Goal: Contribute content: Contribute content

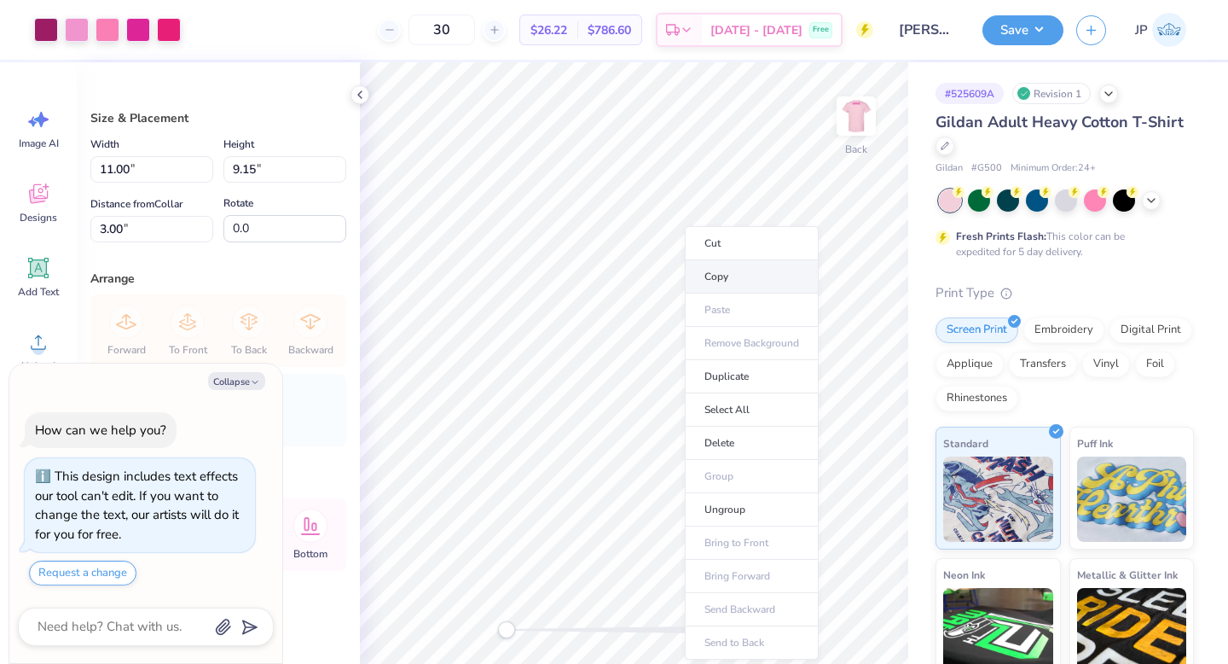
click at [711, 276] on li "Copy" at bounding box center [752, 276] width 134 height 33
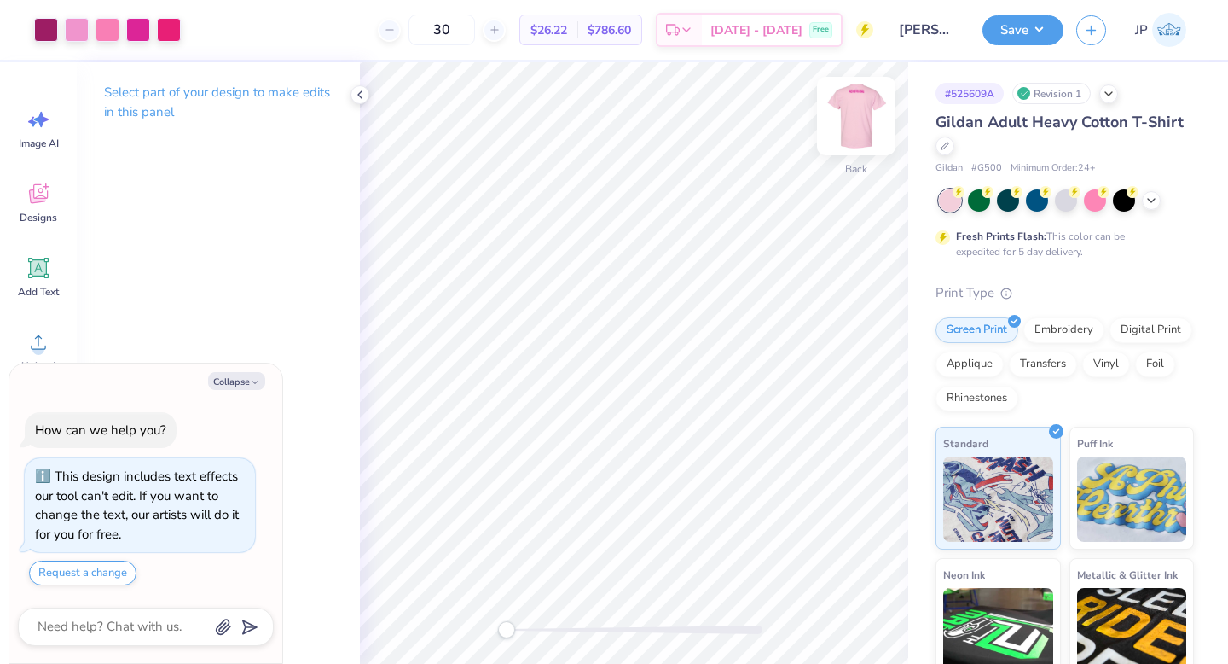
click at [860, 133] on img at bounding box center [856, 116] width 68 height 68
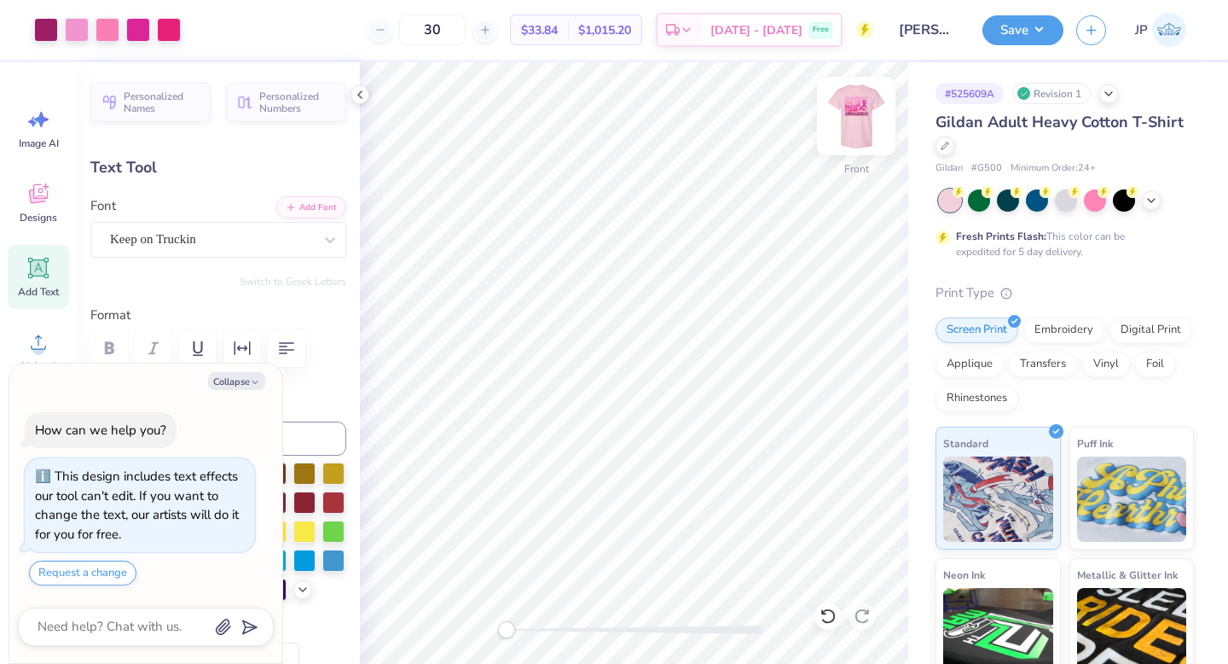
click at [844, 108] on img at bounding box center [856, 116] width 68 height 68
type textarea "x"
type textarea "JUSTSAVING LIVES ONE STEP AT A TIME"
type textarea "x"
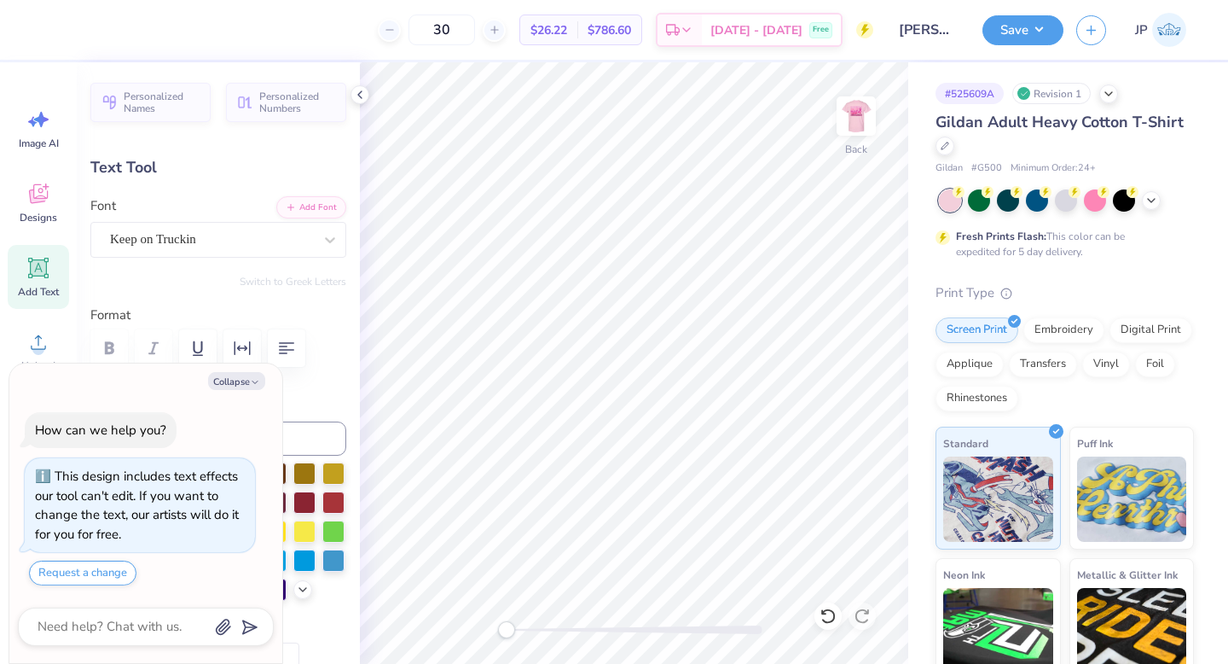
type textarea "JUSSAVING LIVES ONE STEP AT A TIME"
type textarea "x"
type textarea "[PERSON_NAME] LIVES ONE STEP AT A TIME"
type textarea "x"
type textarea "JSAVING LIVES ONE STEP AT A TIME"
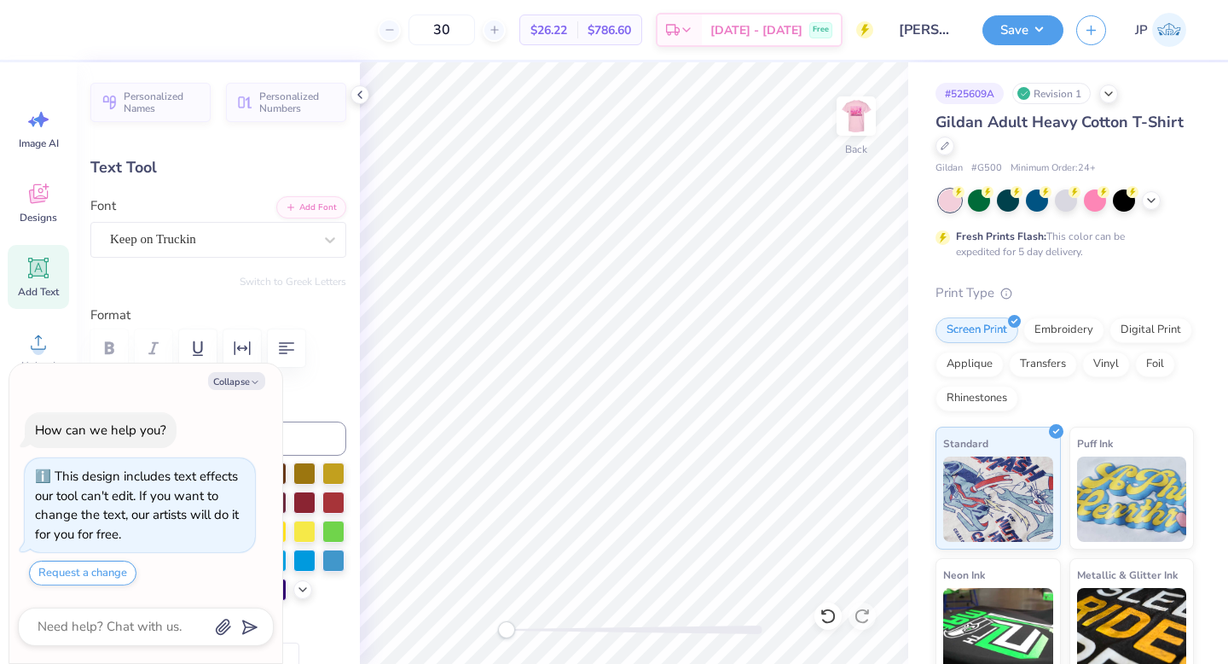
type textarea "x"
type textarea "SAVING LIVES ONE STEP AT A TIME"
click at [244, 372] on button "Collapse" at bounding box center [236, 381] width 57 height 18
click at [265, 359] on div at bounding box center [218, 348] width 256 height 38
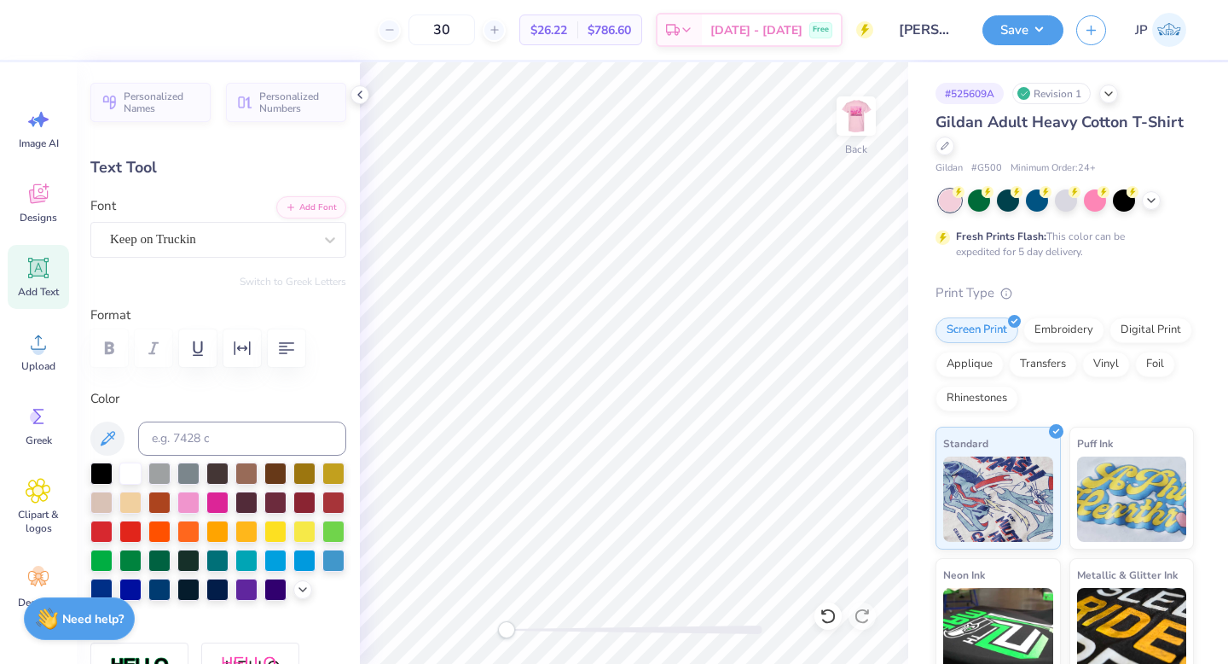
type textarea "x"
click at [277, 352] on icon "button" at bounding box center [286, 348] width 20 height 20
type input "6.43"
type input "1.27"
type input "0.66"
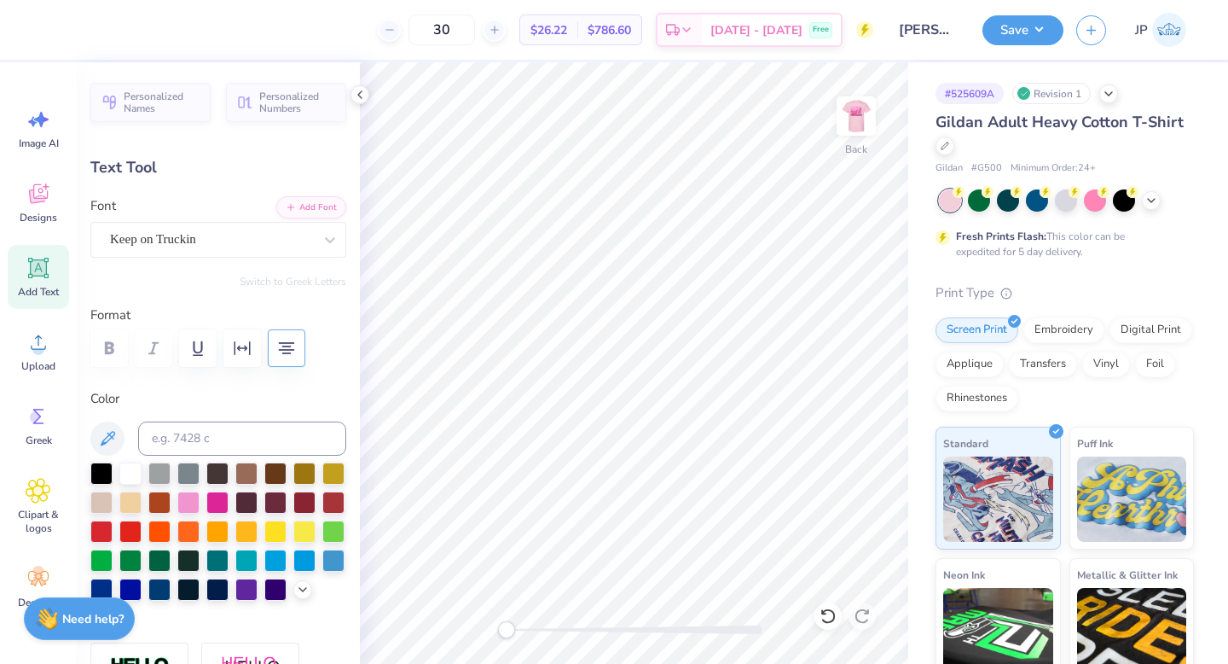
type textarea "SAVING LIVES ONE STEP AT A TIME"
type input "4.52"
type input "2.03"
type input "0.53"
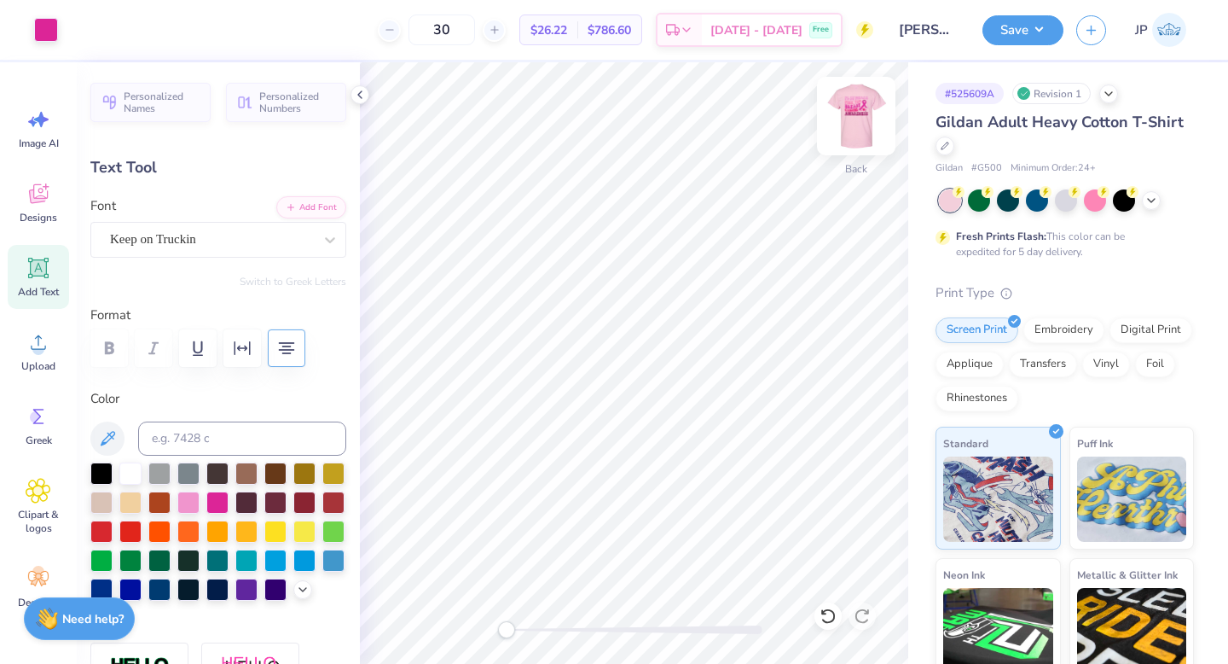
click at [860, 129] on img at bounding box center [856, 116] width 68 height 68
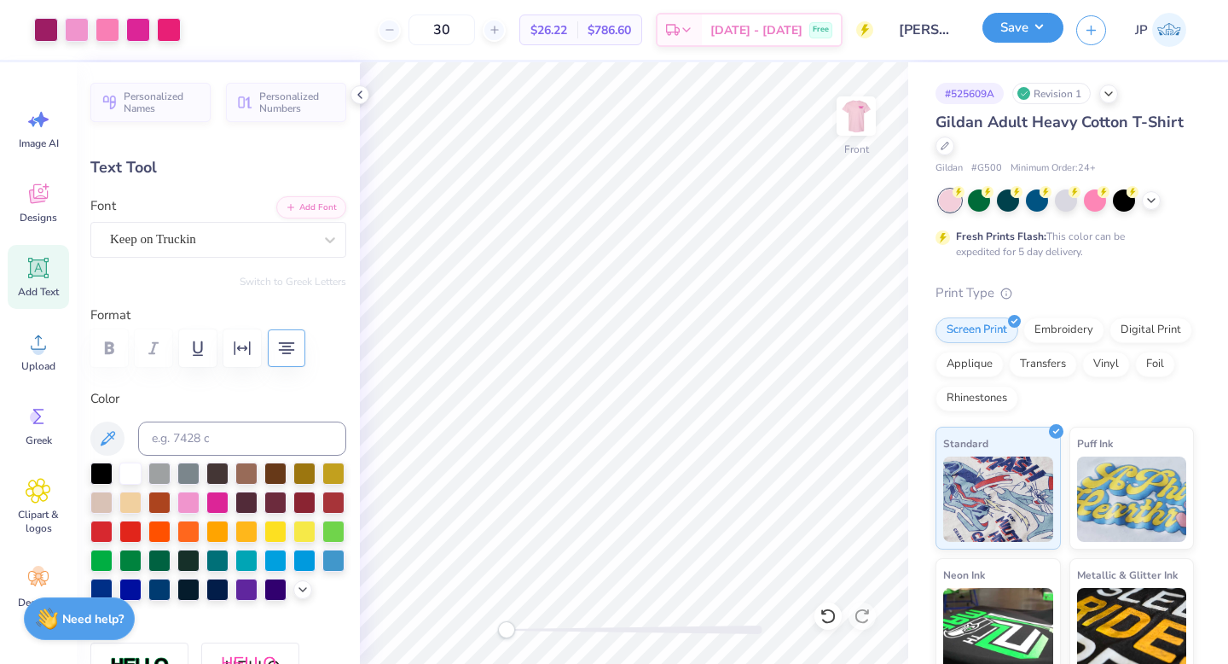
click at [1001, 38] on button "Save" at bounding box center [1023, 28] width 81 height 30
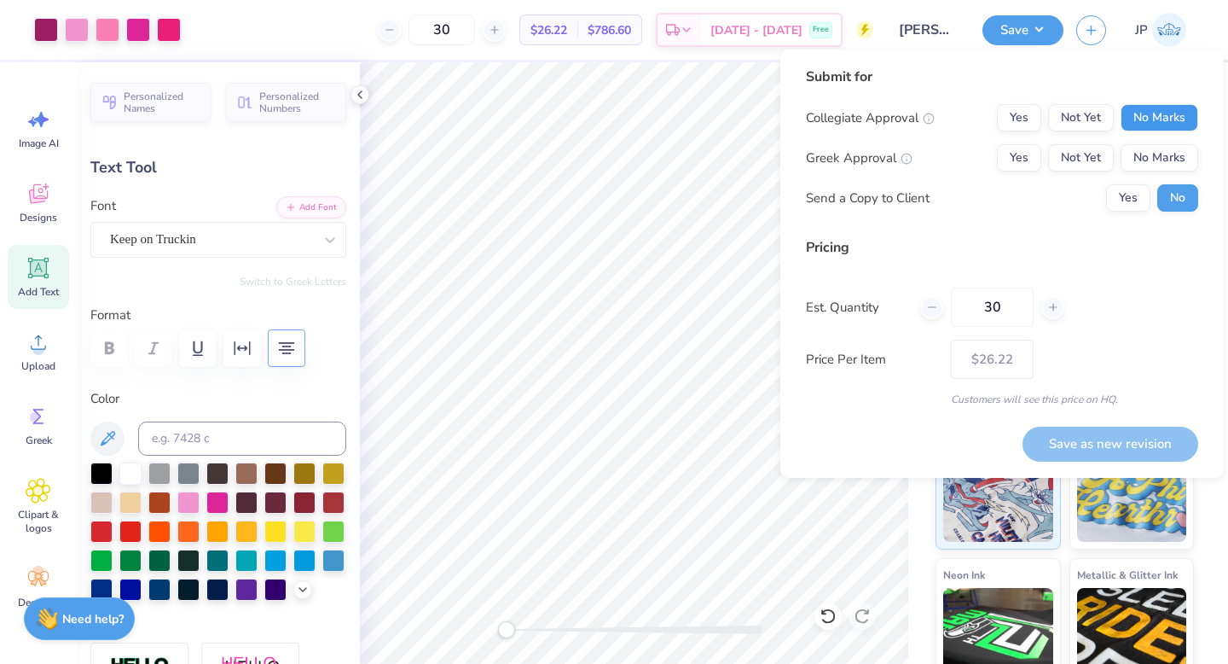
click at [1159, 111] on button "No Marks" at bounding box center [1160, 117] width 78 height 27
click at [1170, 148] on button "No Marks" at bounding box center [1160, 157] width 78 height 27
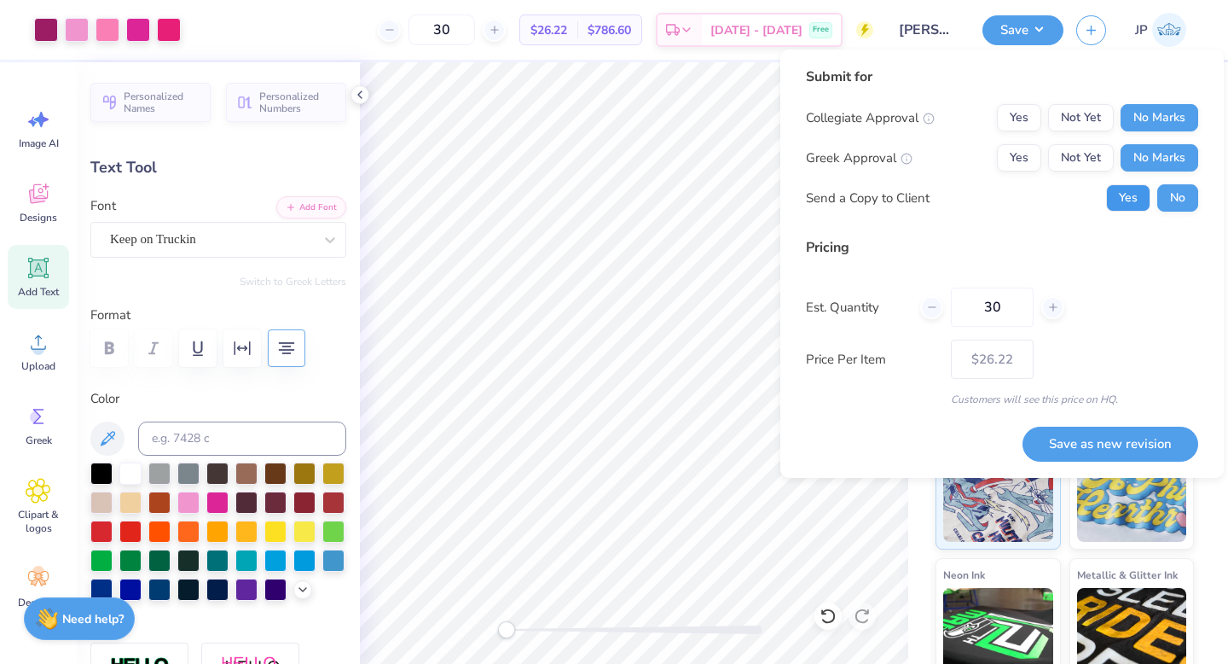
click at [1136, 192] on button "Yes" at bounding box center [1128, 197] width 44 height 27
click at [1130, 432] on button "Save as new revision" at bounding box center [1111, 444] width 176 height 35
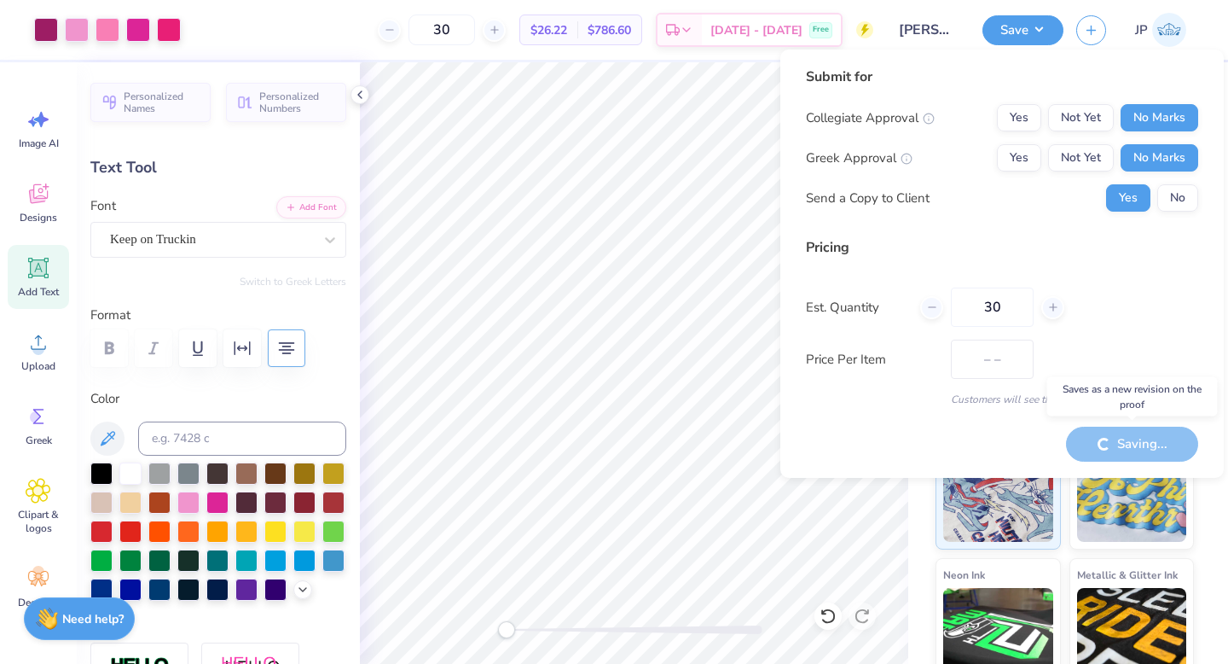
type input "$26.22"
